Goal: Transaction & Acquisition: Purchase product/service

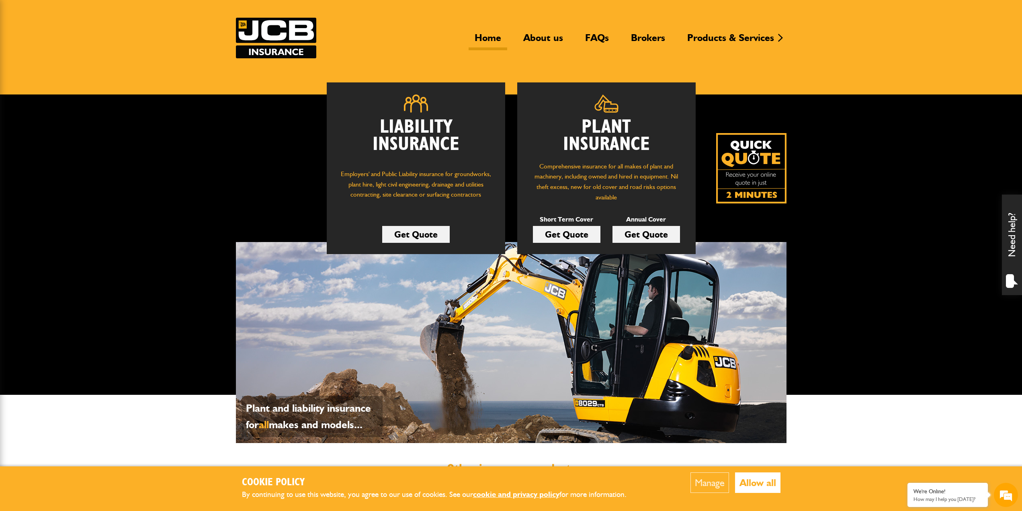
click at [415, 235] on link "Get Quote" at bounding box center [416, 234] width 68 height 17
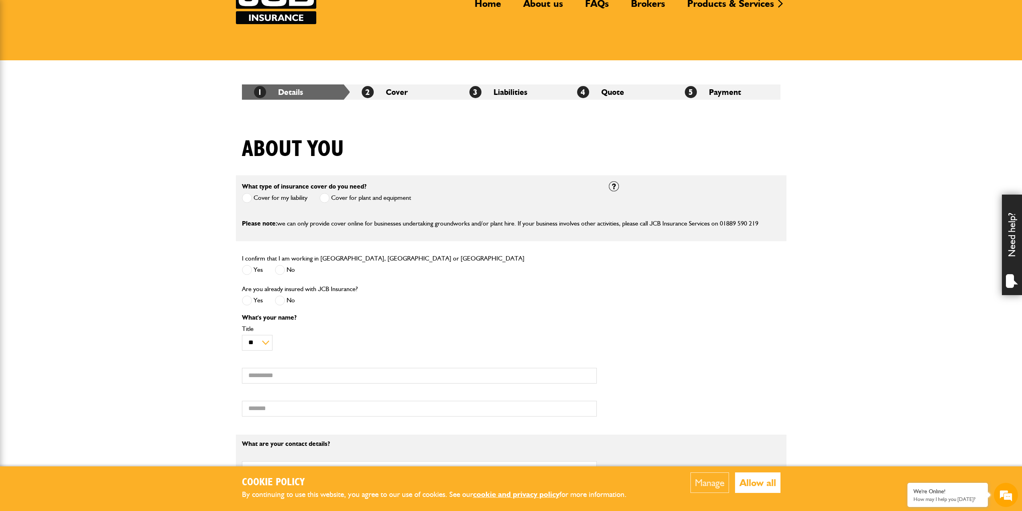
scroll to position [80, 0]
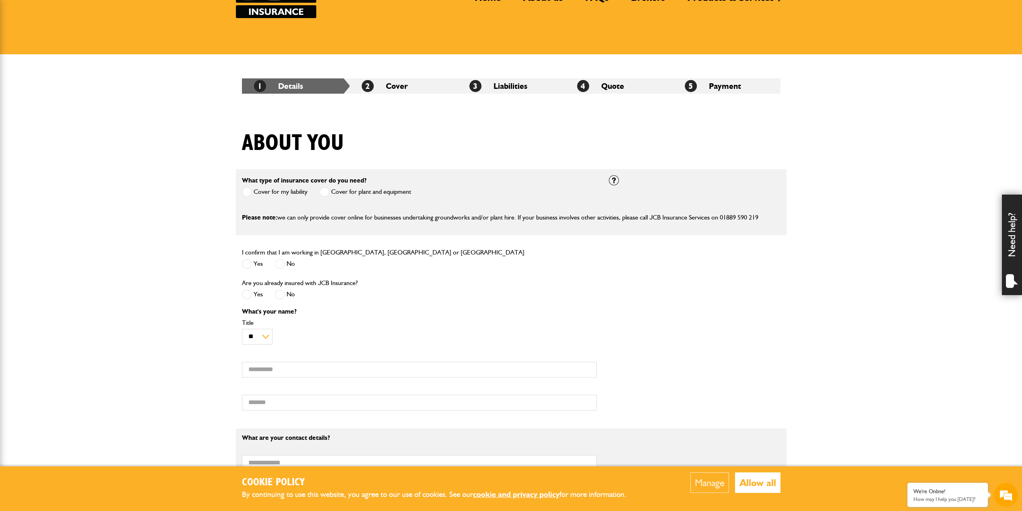
click at [246, 268] on span at bounding box center [247, 264] width 10 height 10
click at [252, 294] on span at bounding box center [247, 294] width 10 height 10
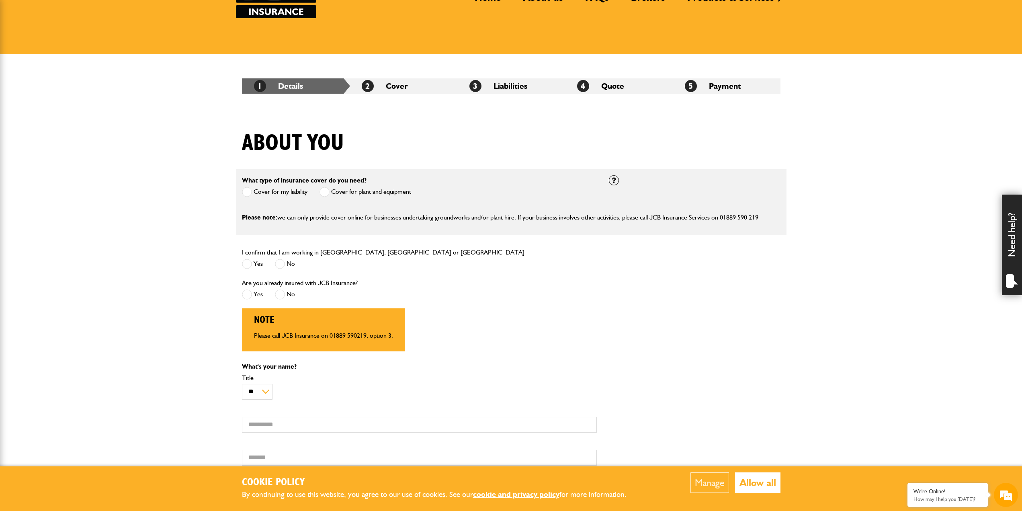
click at [281, 295] on span at bounding box center [280, 294] width 10 height 10
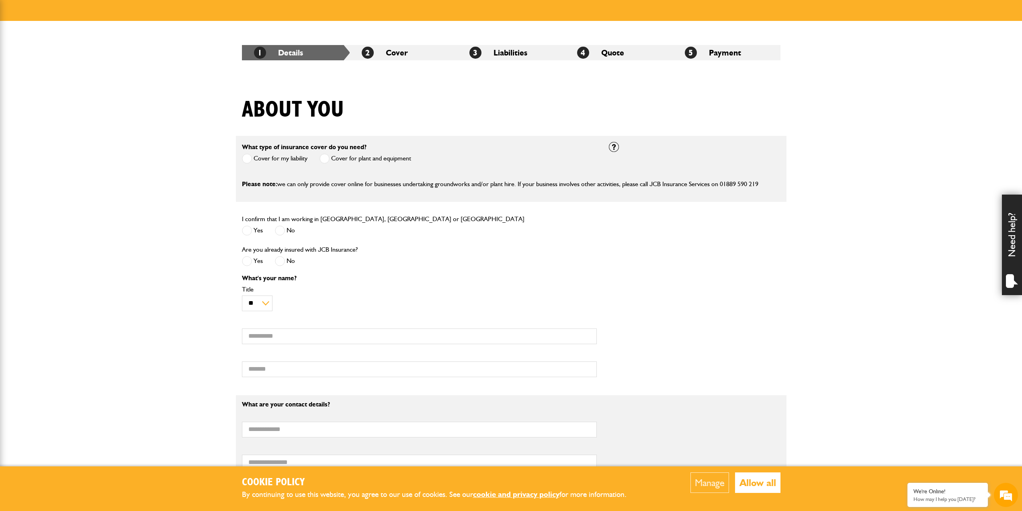
scroll to position [121, 0]
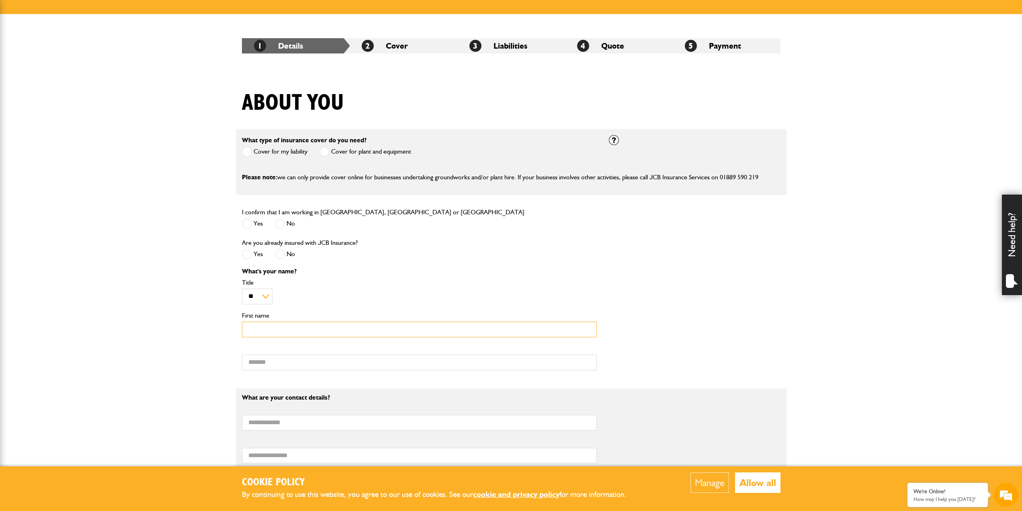
click at [263, 325] on input "First name" at bounding box center [419, 329] width 355 height 16
type input "*"
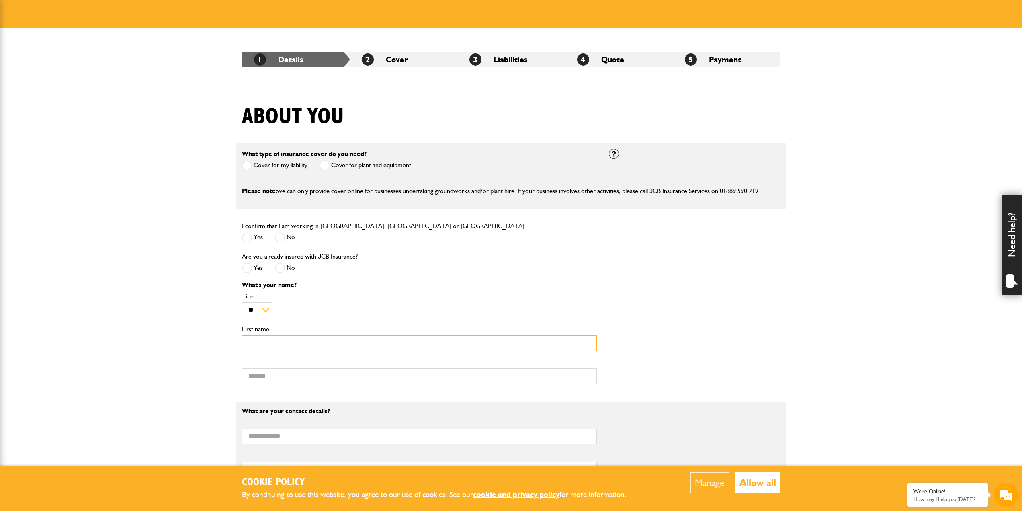
scroll to position [80, 0]
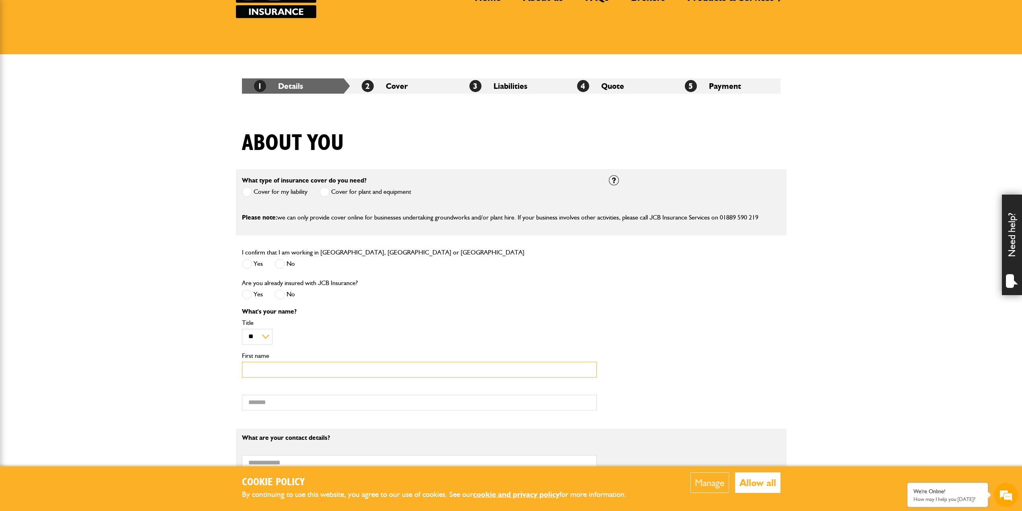
click at [274, 370] on input "First name" at bounding box center [419, 370] width 355 height 16
type input "*****"
type input "******"
type input "**********"
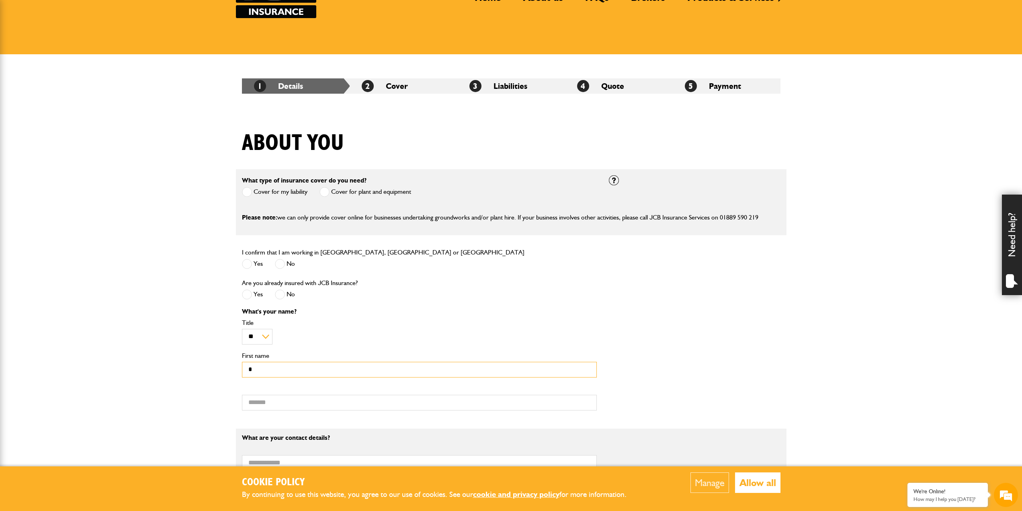
type input "**********"
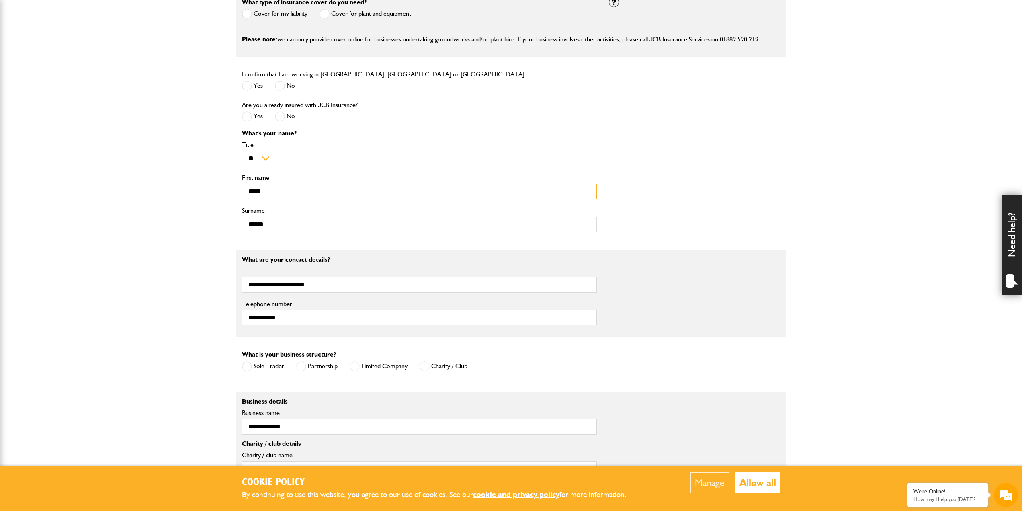
scroll to position [241, 0]
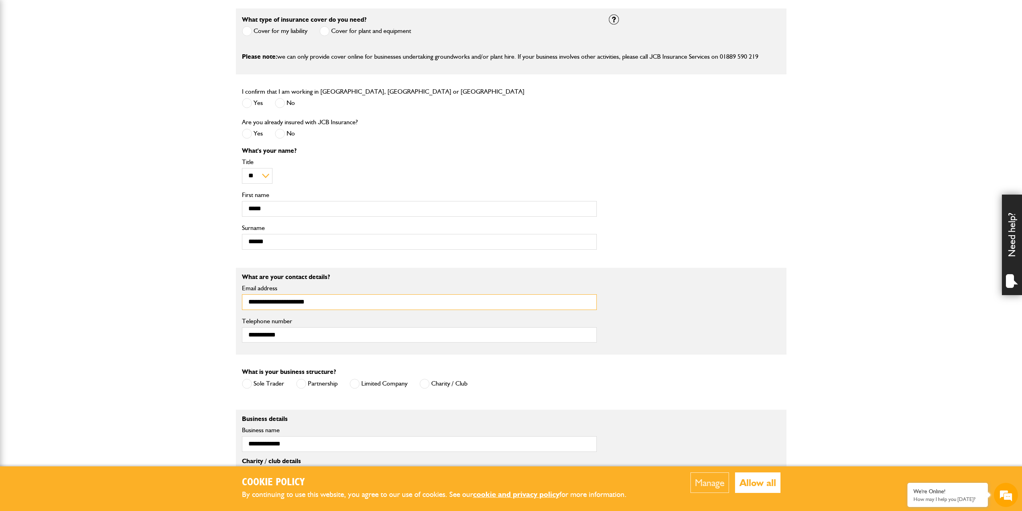
drag, startPoint x: 309, startPoint y: 306, endPoint x: 178, endPoint y: 301, distance: 131.9
click at [178, 301] on body "Cookie Policy By continuing to use this website, you agree to our use of cookie…" at bounding box center [511, 385] width 1022 height 1253
type input "**********"
click at [206, 313] on body "Cookie Policy By continuing to use this website, you agree to our use of cookie…" at bounding box center [511, 385] width 1022 height 1253
click at [252, 385] on span at bounding box center [247, 383] width 10 height 10
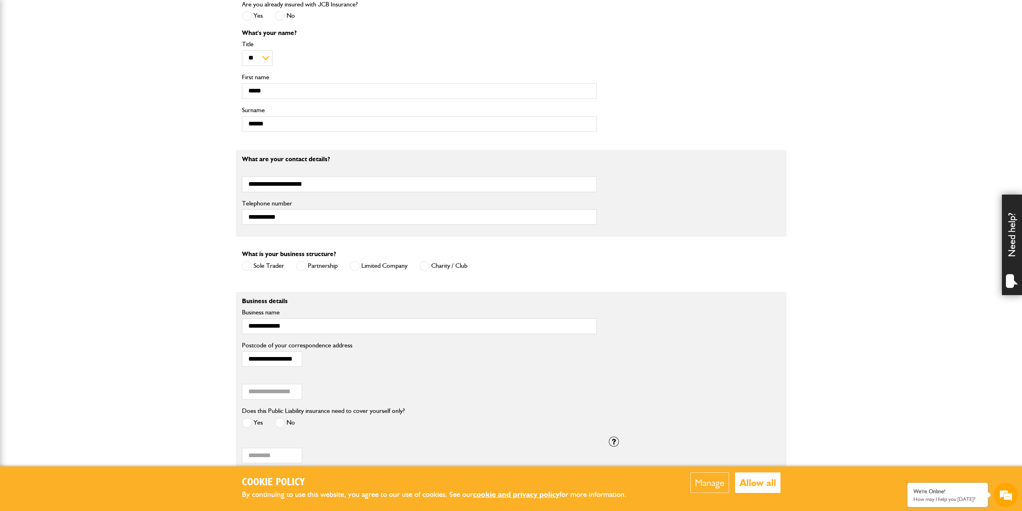
scroll to position [362, 0]
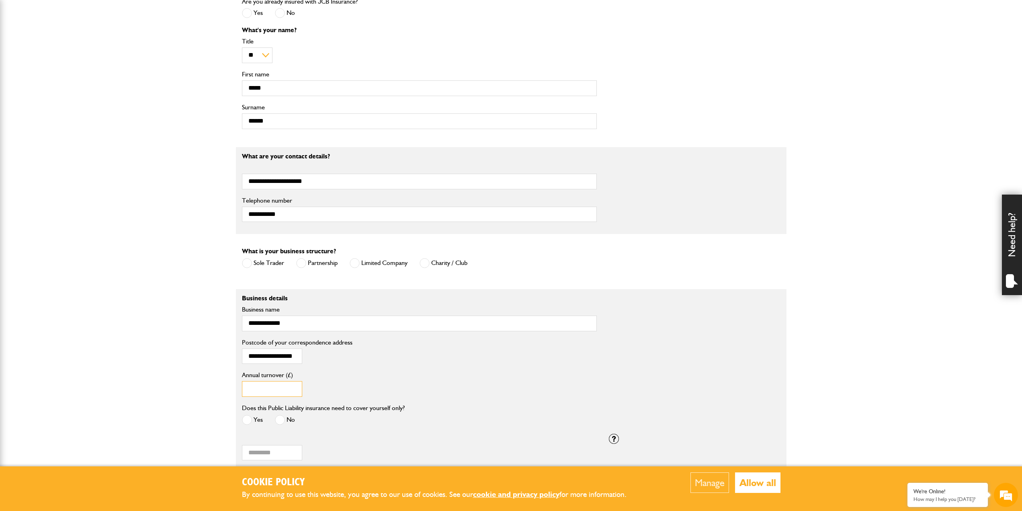
click at [283, 392] on input "Annual turnover (£)" at bounding box center [272, 389] width 60 height 16
click at [281, 389] on input "Annual turnover (£)" at bounding box center [272, 389] width 60 height 16
type input "*****"
click at [197, 395] on body "Cookie Policy By continuing to use this website, you agree to our use of cookie…" at bounding box center [511, 194] width 1022 height 1112
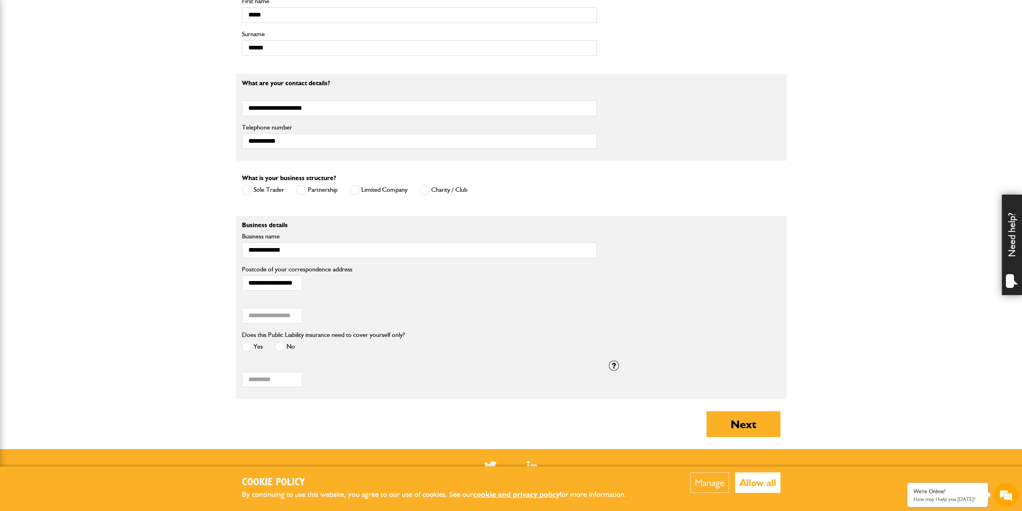
scroll to position [442, 0]
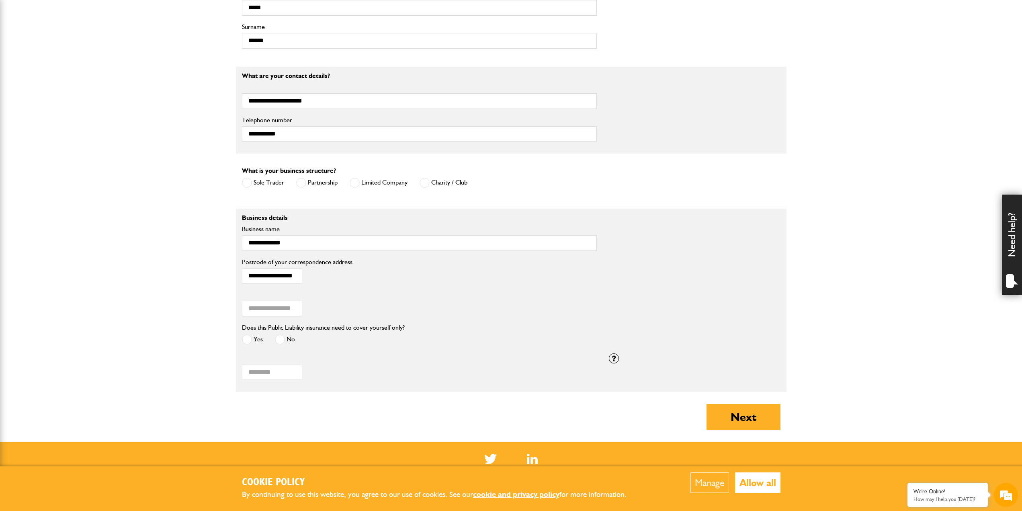
click at [280, 341] on span at bounding box center [280, 339] width 10 height 10
click at [274, 378] on input "How many manual employees?" at bounding box center [272, 372] width 60 height 16
click at [293, 371] on input "*" at bounding box center [272, 372] width 60 height 16
click at [361, 380] on div "* How many manual employees?" at bounding box center [419, 367] width 355 height 25
click at [295, 372] on input "*" at bounding box center [272, 372] width 60 height 16
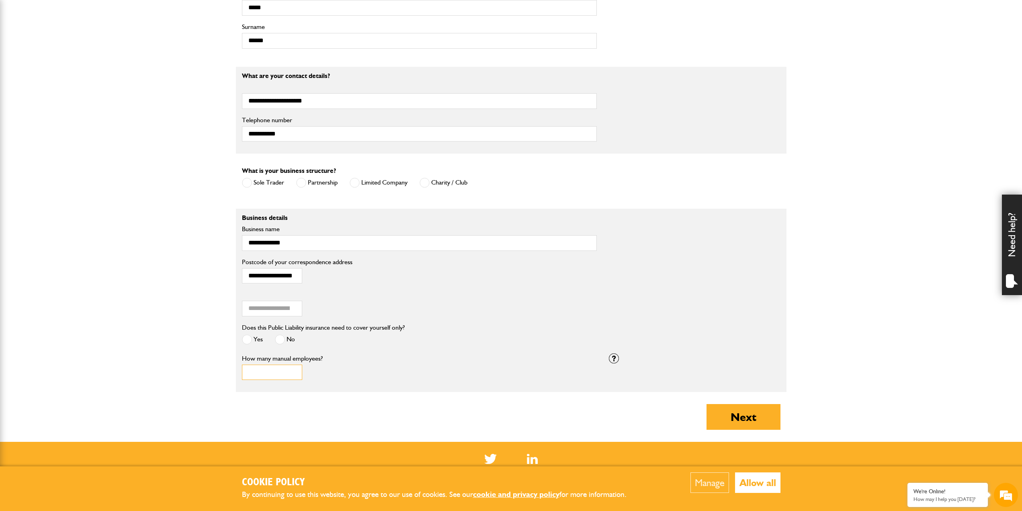
click at [294, 376] on input "*" at bounding box center [272, 372] width 60 height 16
type input "*"
click at [294, 376] on input "*" at bounding box center [272, 372] width 60 height 16
click at [366, 353] on div "Does this Public Liability insurance need to cover yourself only? Yes No" at bounding box center [419, 337] width 367 height 31
click at [243, 338] on span at bounding box center [247, 339] width 10 height 10
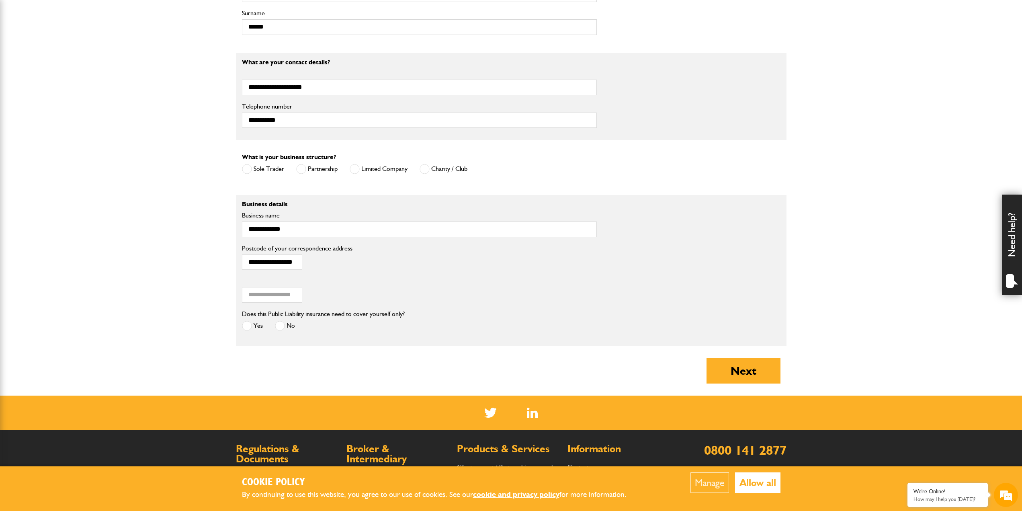
scroll to position [482, 0]
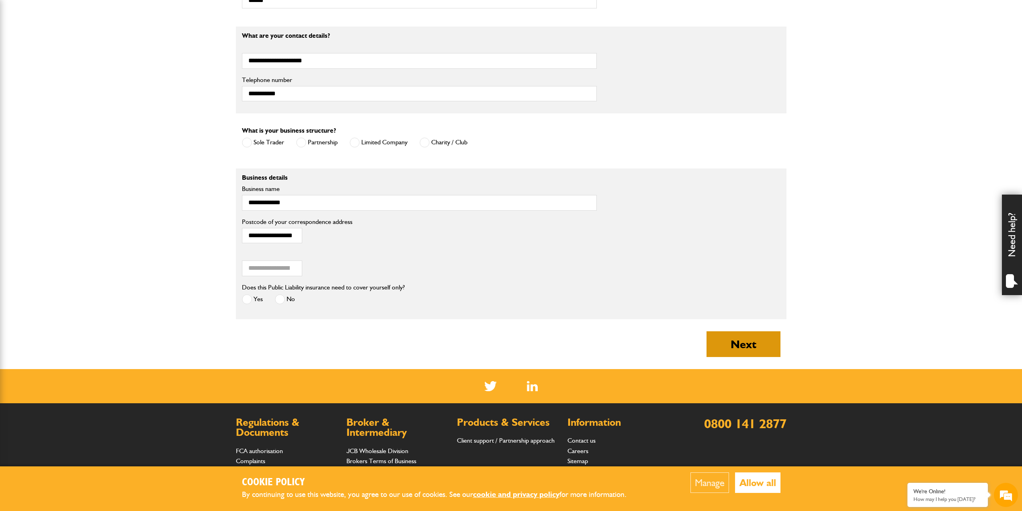
click at [734, 343] on button "Next" at bounding box center [743, 344] width 74 height 26
type input "**********"
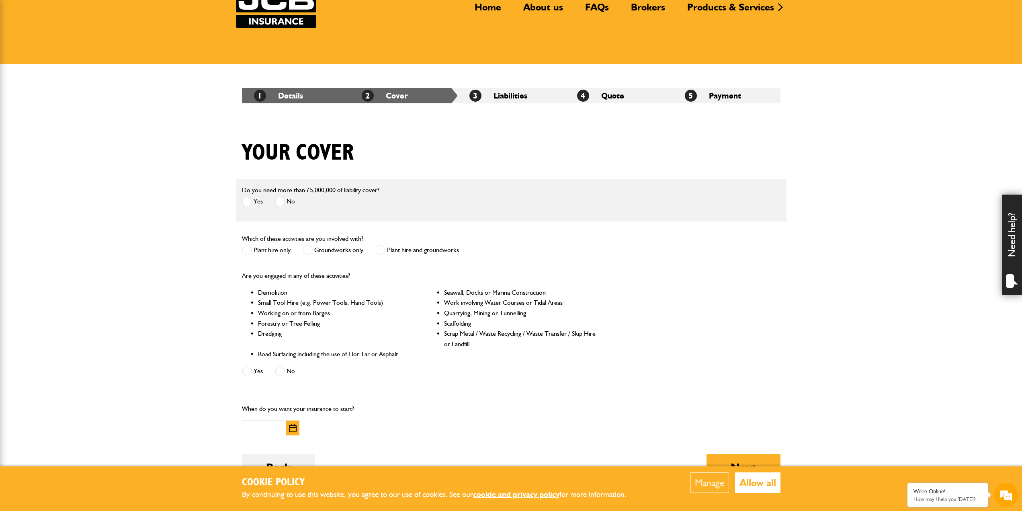
scroll to position [80, 0]
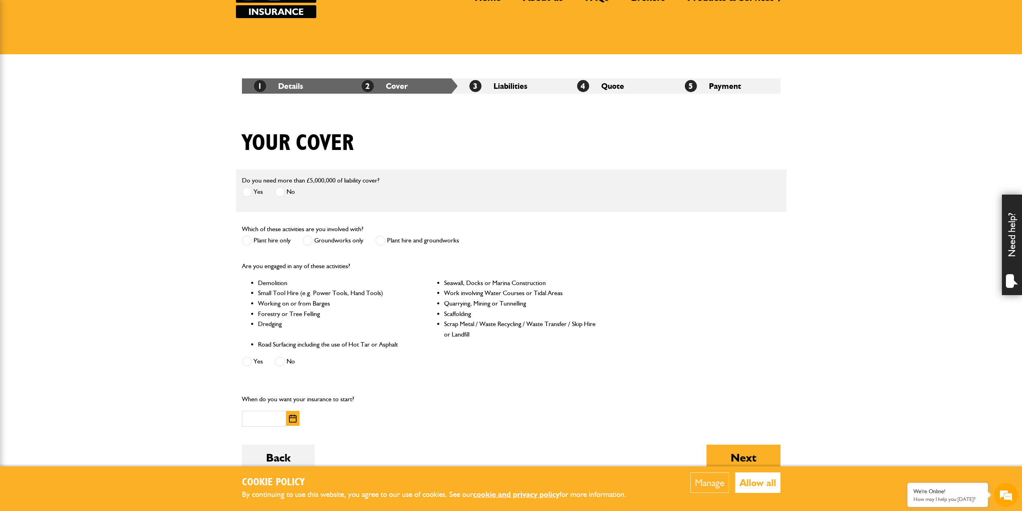
click at [279, 191] on span at bounding box center [280, 192] width 10 height 10
click at [278, 192] on span at bounding box center [280, 192] width 10 height 10
click at [378, 242] on span at bounding box center [380, 240] width 10 height 10
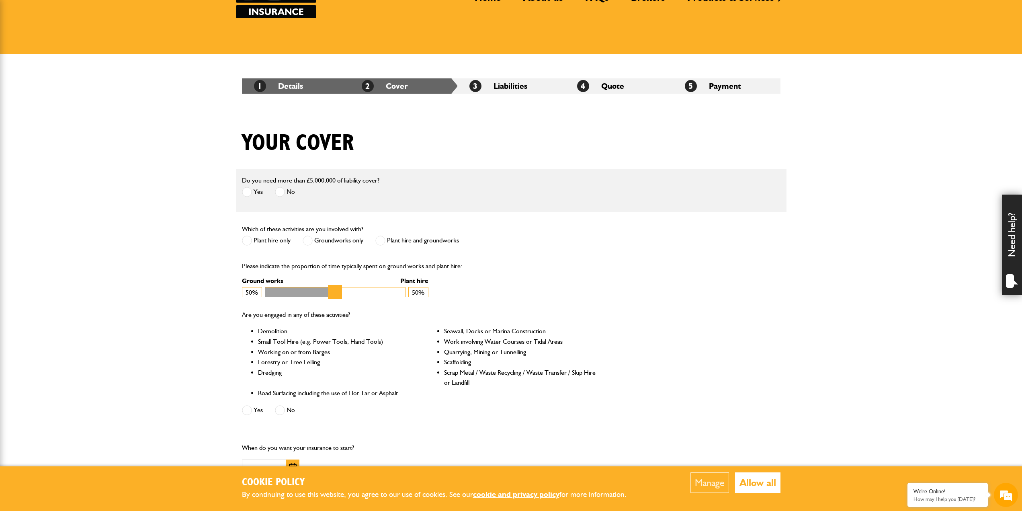
drag, startPoint x: 396, startPoint y: 293, endPoint x: 333, endPoint y: 294, distance: 63.5
type input "**"
click at [333, 294] on input "Ground works" at bounding box center [335, 292] width 141 height 10
click at [386, 322] on div "Are you engaged in any of these activities? Demolition Seawall, Docks or Marina…" at bounding box center [419, 363] width 367 height 121
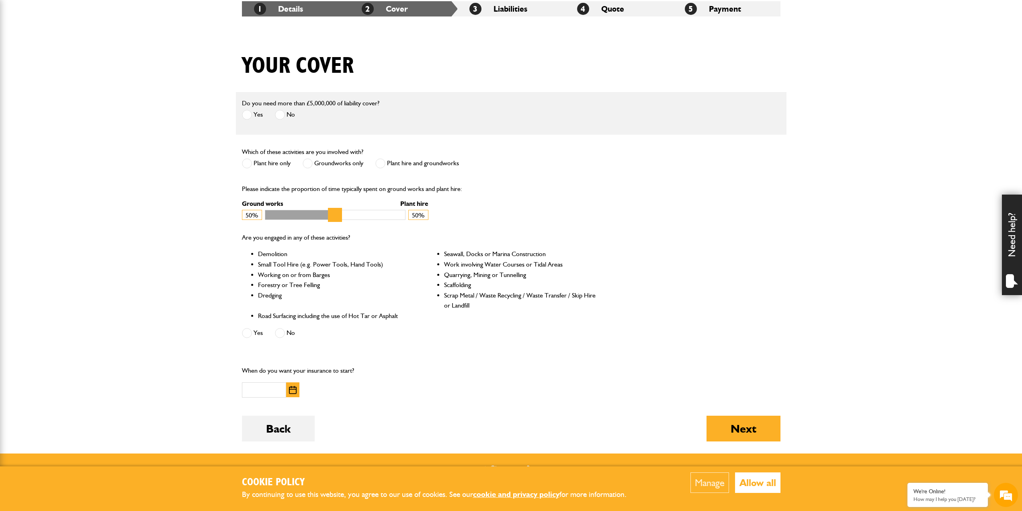
scroll to position [161, 0]
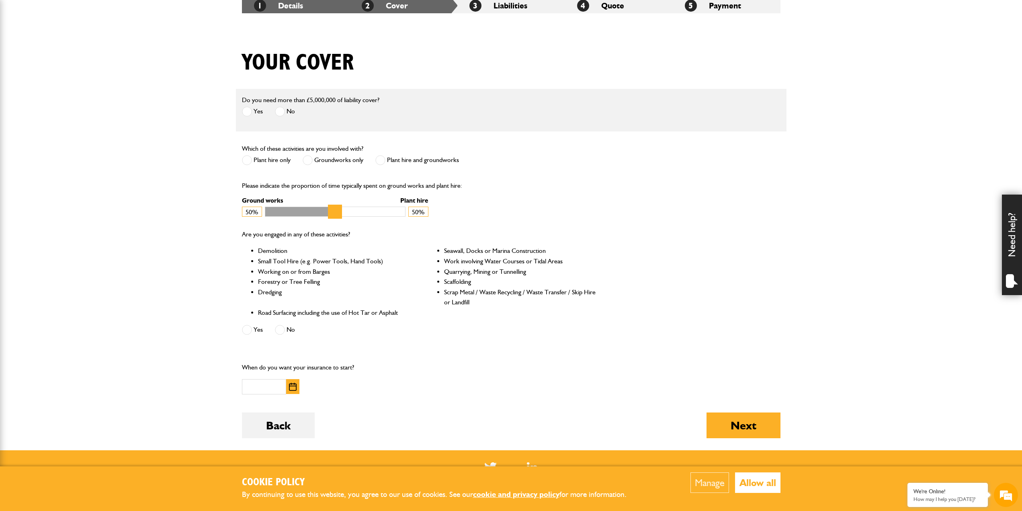
click at [282, 332] on span at bounding box center [280, 330] width 10 height 10
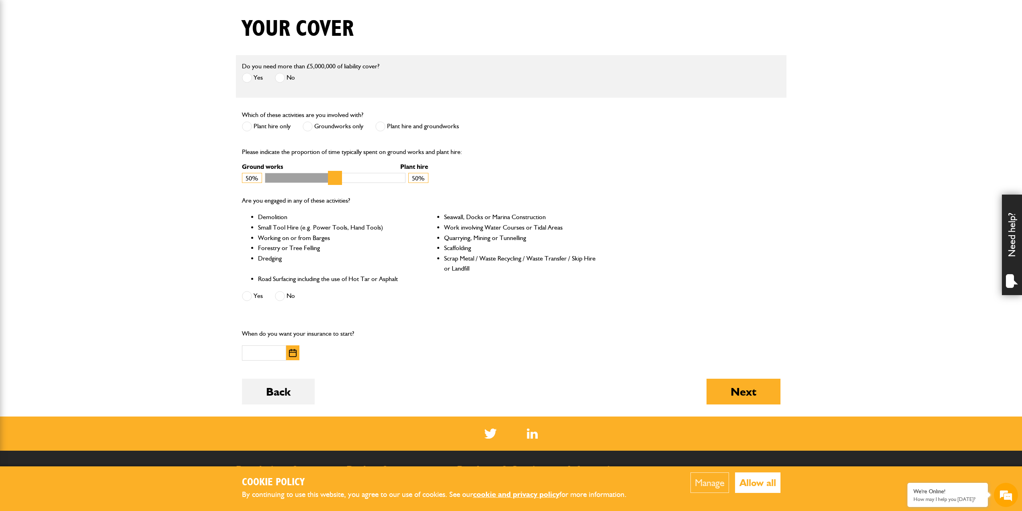
scroll to position [201, 0]
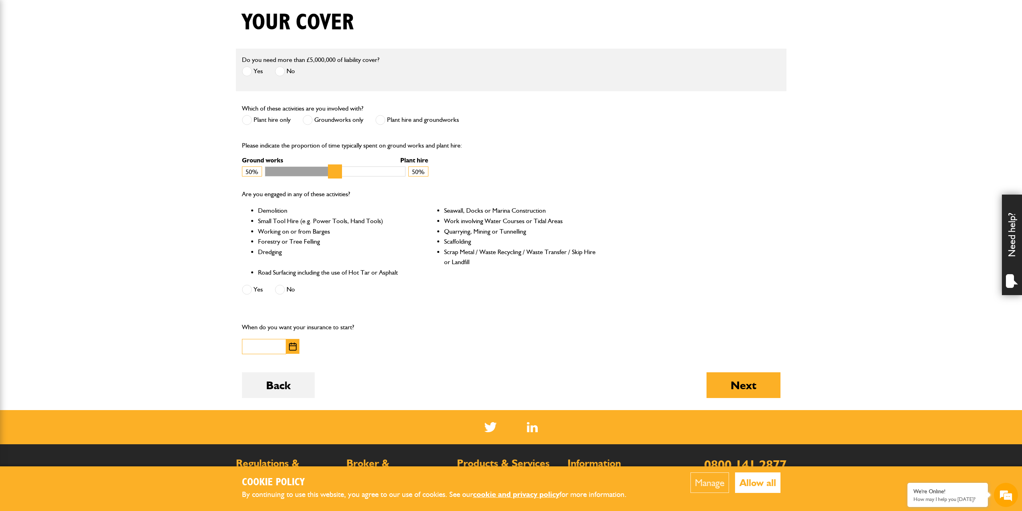
click at [269, 348] on input "text" at bounding box center [264, 347] width 44 height 16
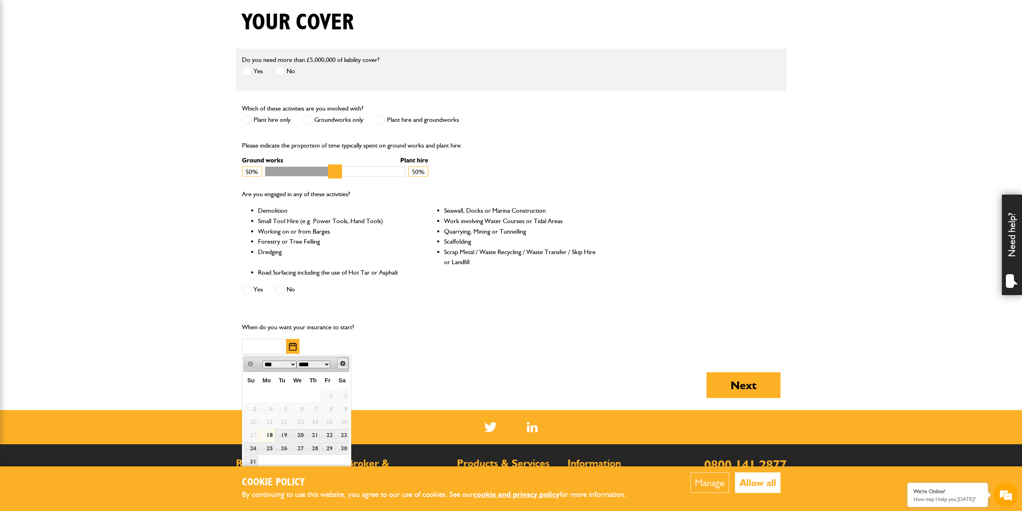
click at [340, 366] on span "Next" at bounding box center [343, 363] width 6 height 6
click at [302, 423] on link "17" at bounding box center [297, 421] width 16 height 12
type input "**********"
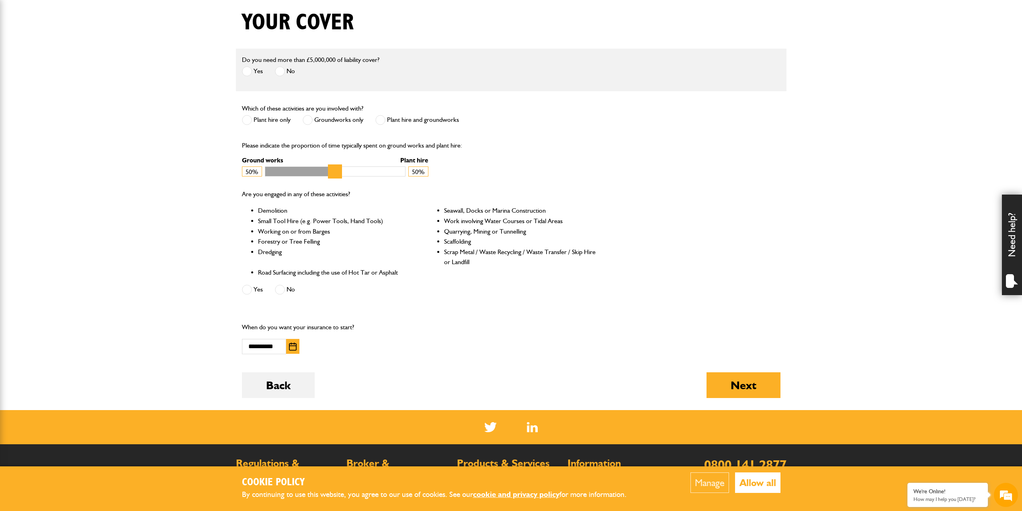
click at [420, 364] on form "Do you need more than £5,000,000 of liability cover? Yes No Which of these acti…" at bounding box center [511, 230] width 538 height 362
click at [728, 381] on button "Next" at bounding box center [743, 385] width 74 height 26
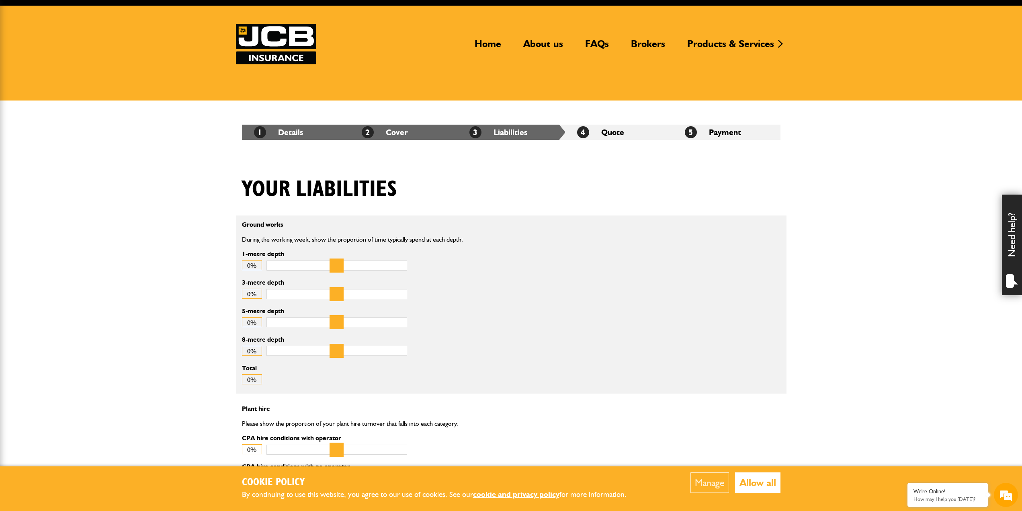
scroll to position [40, 0]
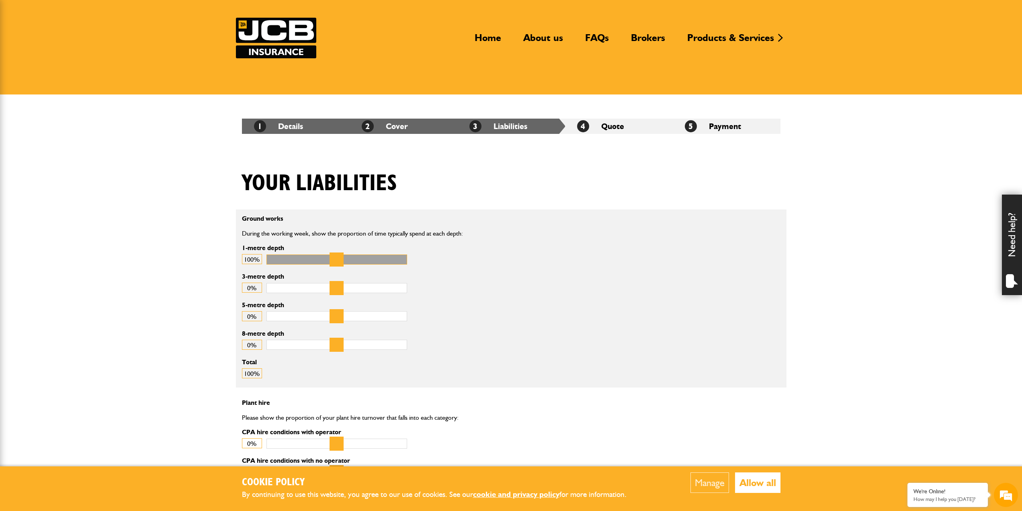
drag, startPoint x: 279, startPoint y: 259, endPoint x: 430, endPoint y: 255, distance: 151.1
type input "***"
click at [407, 255] on input "1-metre depth" at bounding box center [336, 259] width 141 height 10
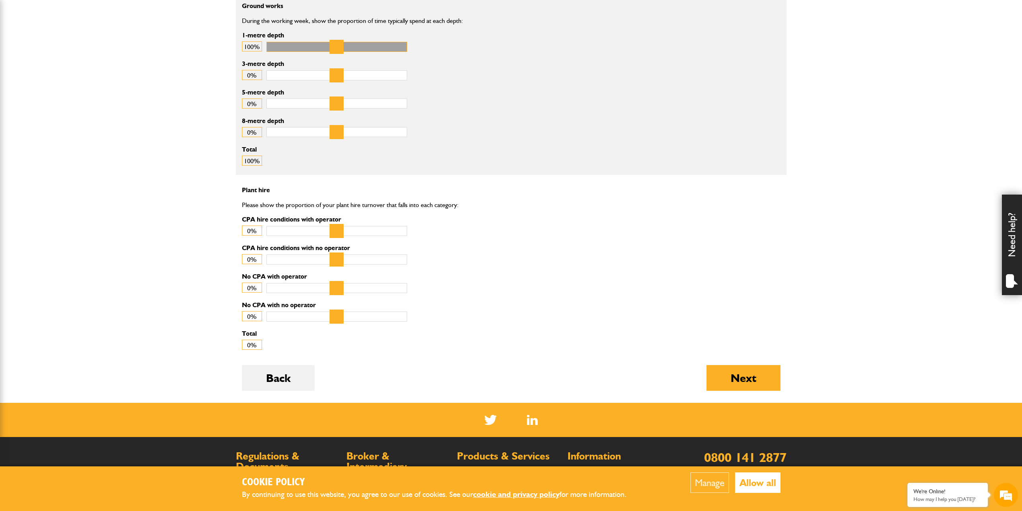
scroll to position [281, 0]
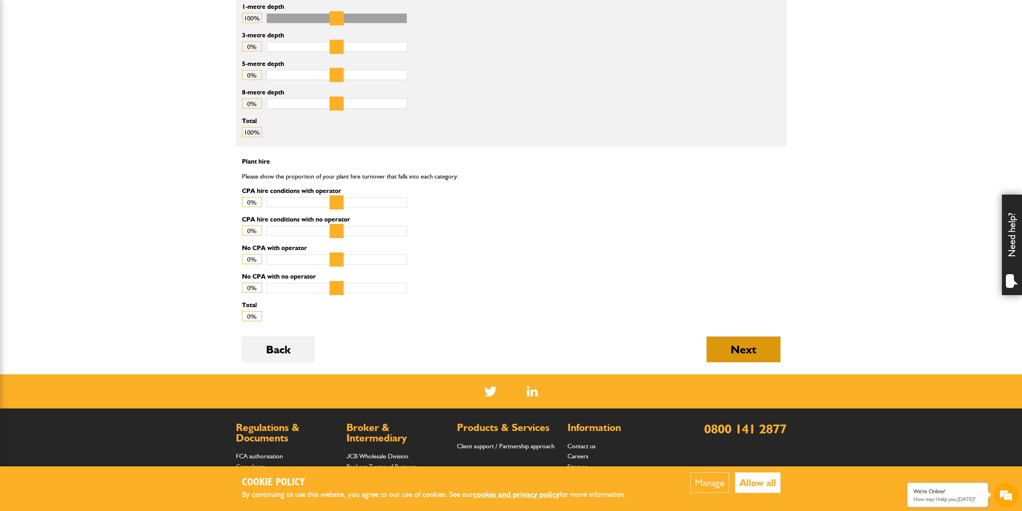
click at [739, 344] on button "Next" at bounding box center [743, 349] width 74 height 26
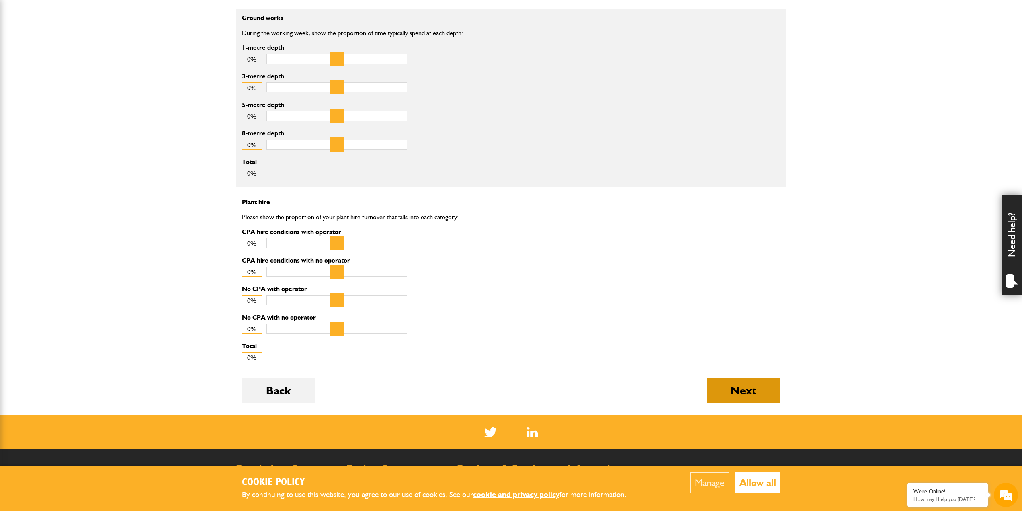
click at [736, 391] on button "Next" at bounding box center [743, 390] width 74 height 26
